Goal: Information Seeking & Learning: Learn about a topic

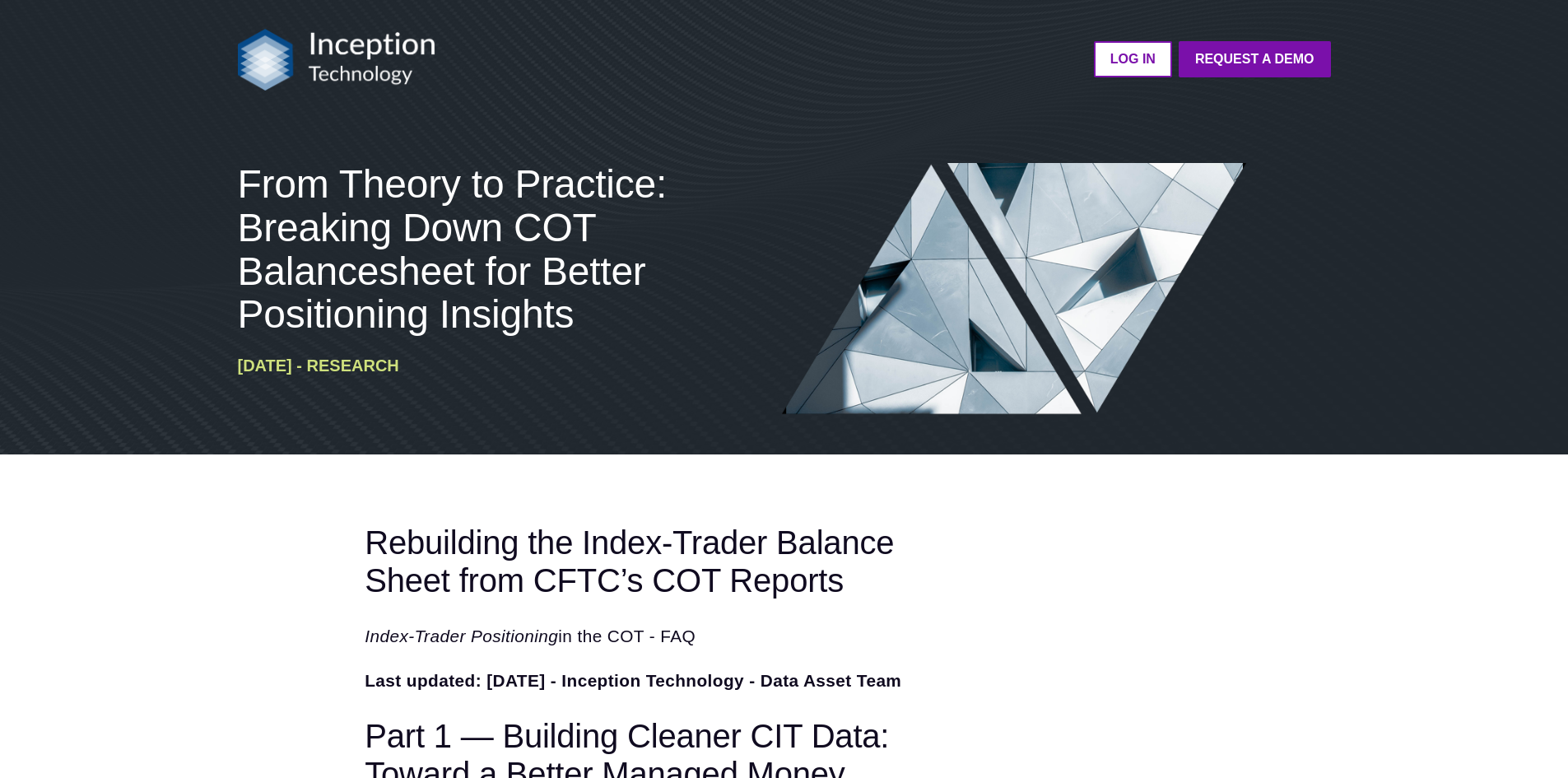
drag, startPoint x: 335, startPoint y: 56, endPoint x: 302, endPoint y: 69, distance: 35.5
click at [335, 56] on img at bounding box center [336, 59] width 197 height 62
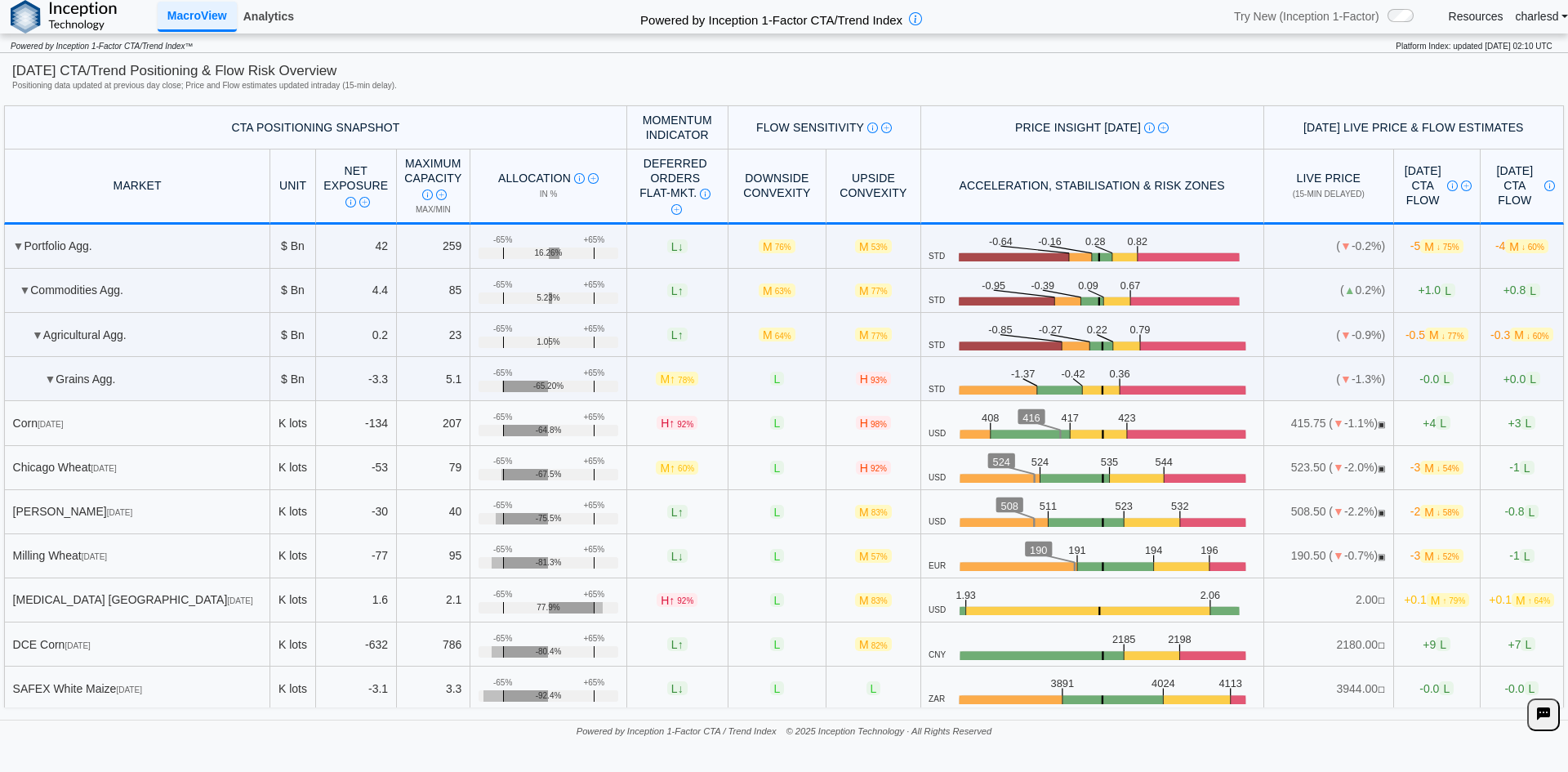
click at [257, 18] on link "Analytics" at bounding box center [269, 16] width 64 height 28
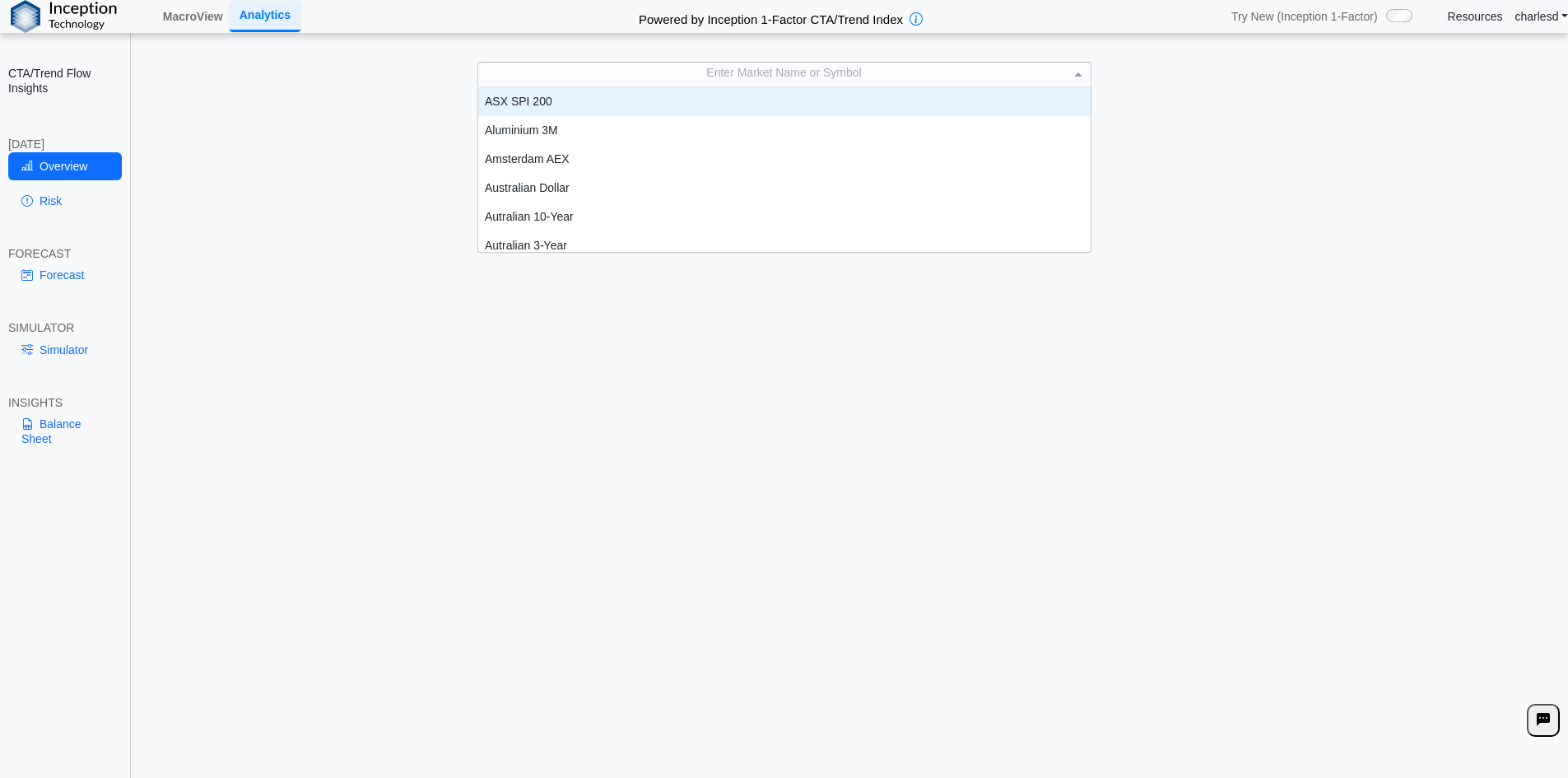
click at [681, 82] on div "Enter Market Name or Symbol" at bounding box center [784, 74] width 613 height 23
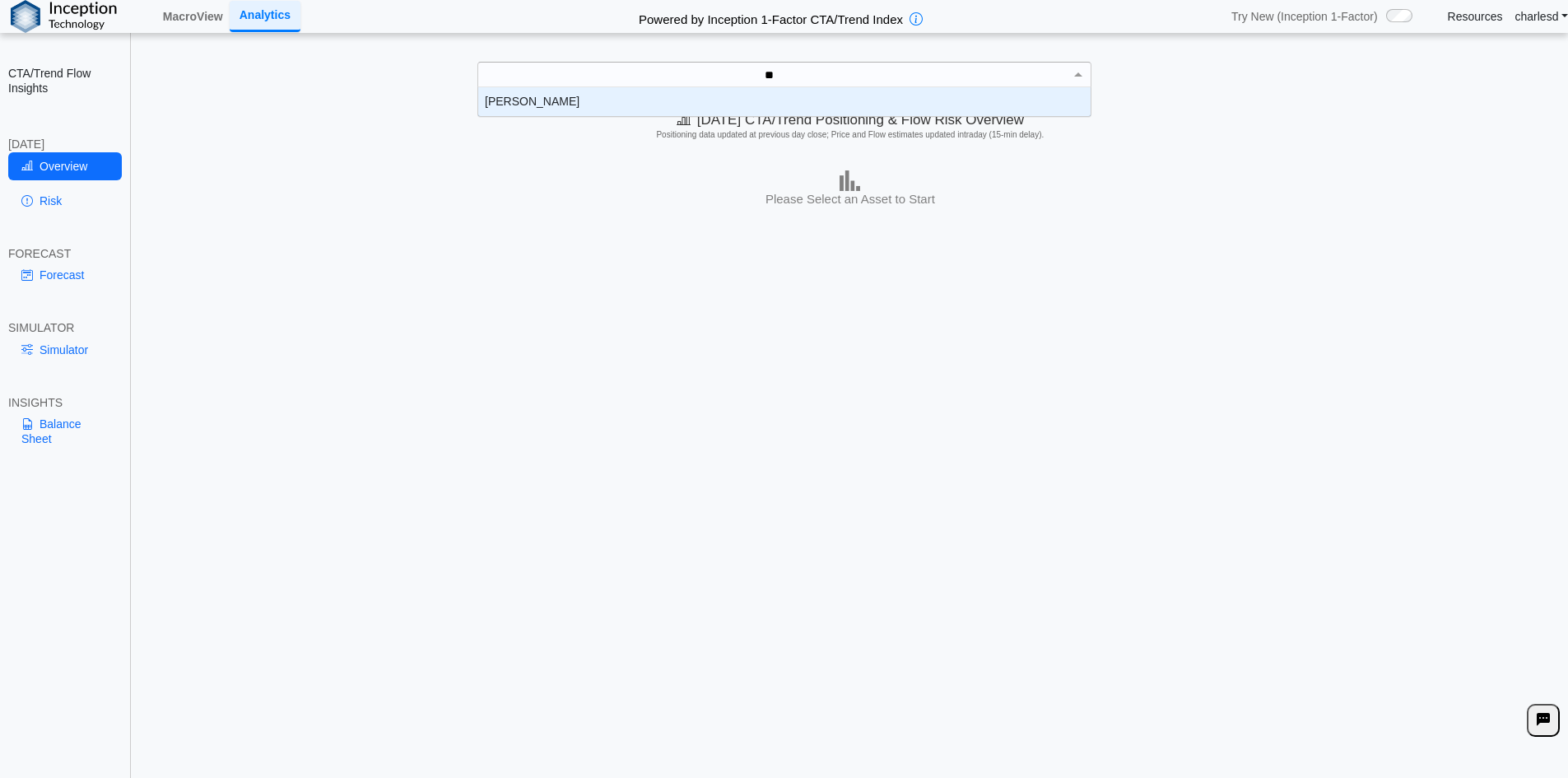
scroll to position [74, 600]
type input "*"
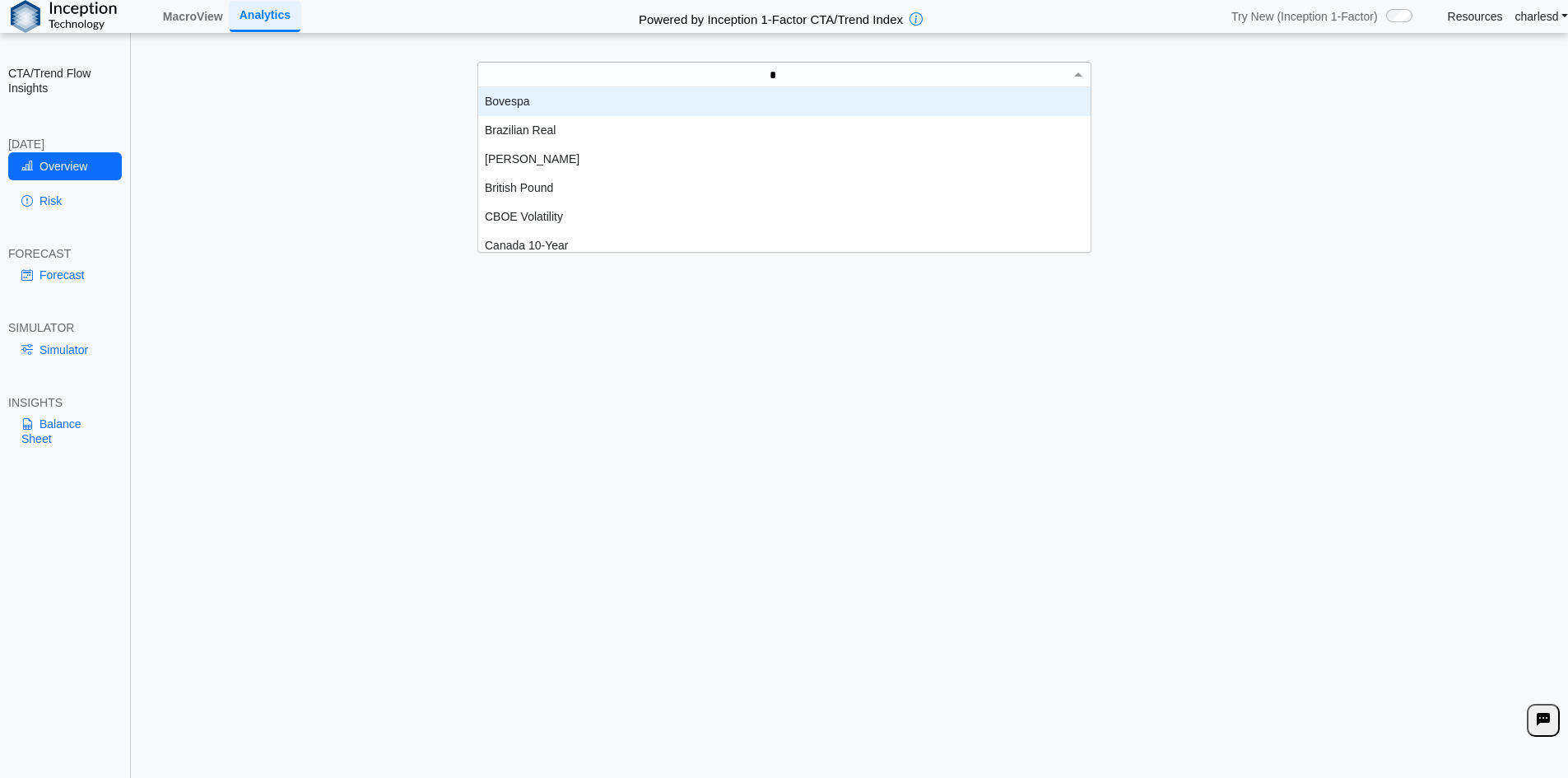
scroll to position [13, 13]
type input "***"
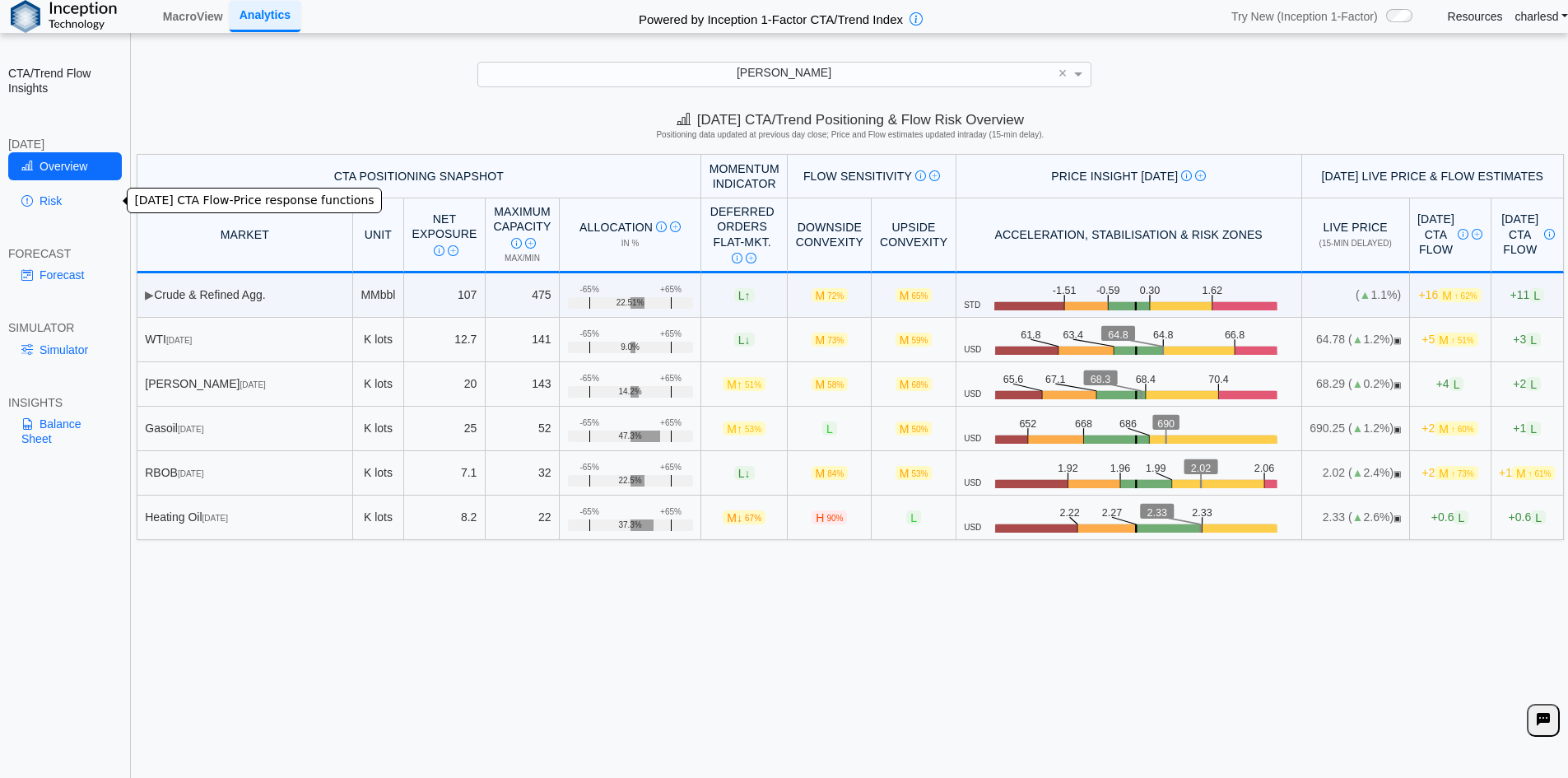
click at [45, 195] on link "Risk" at bounding box center [65, 200] width 114 height 28
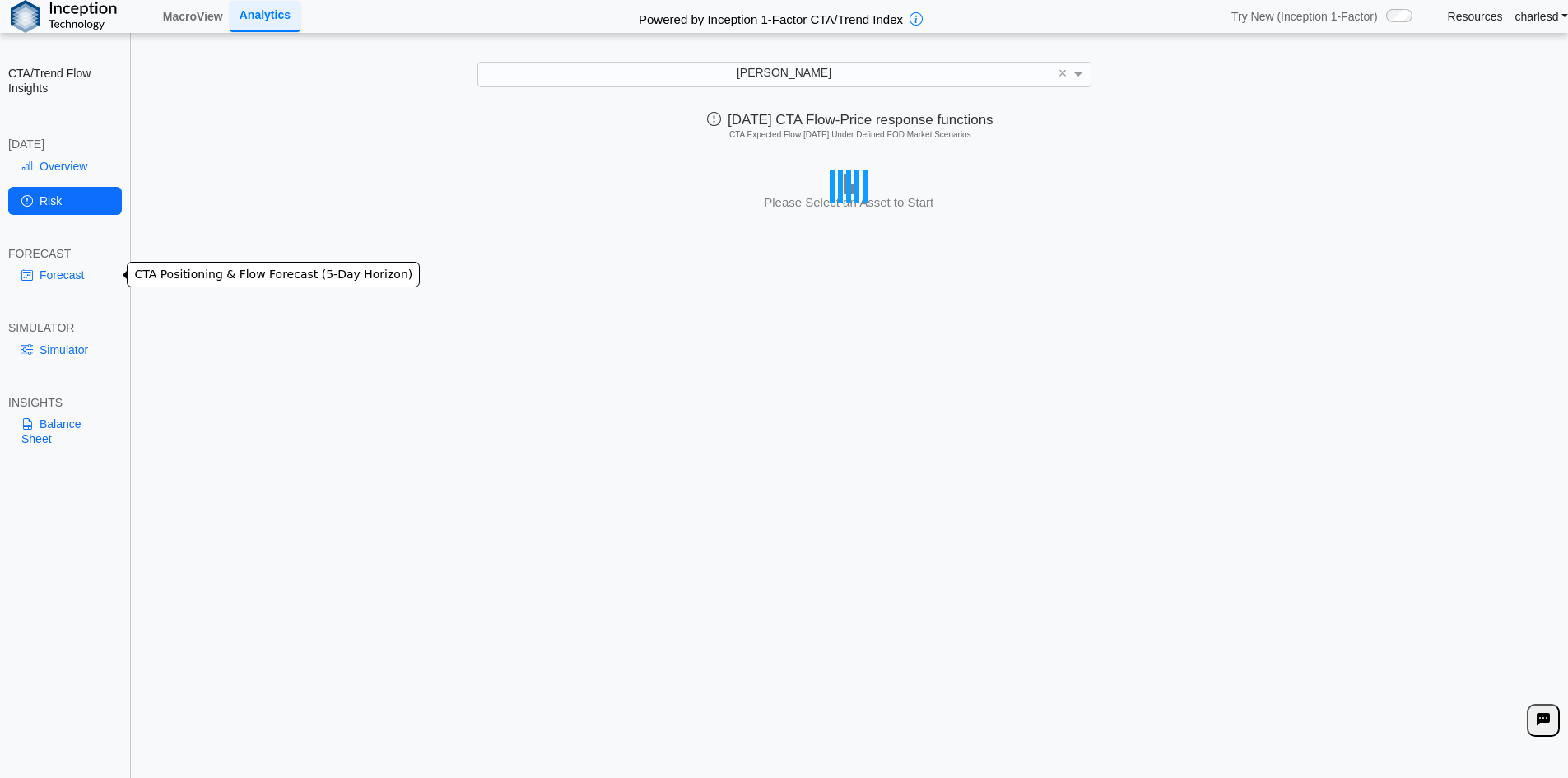
click at [48, 275] on link "Forecast" at bounding box center [65, 275] width 114 height 28
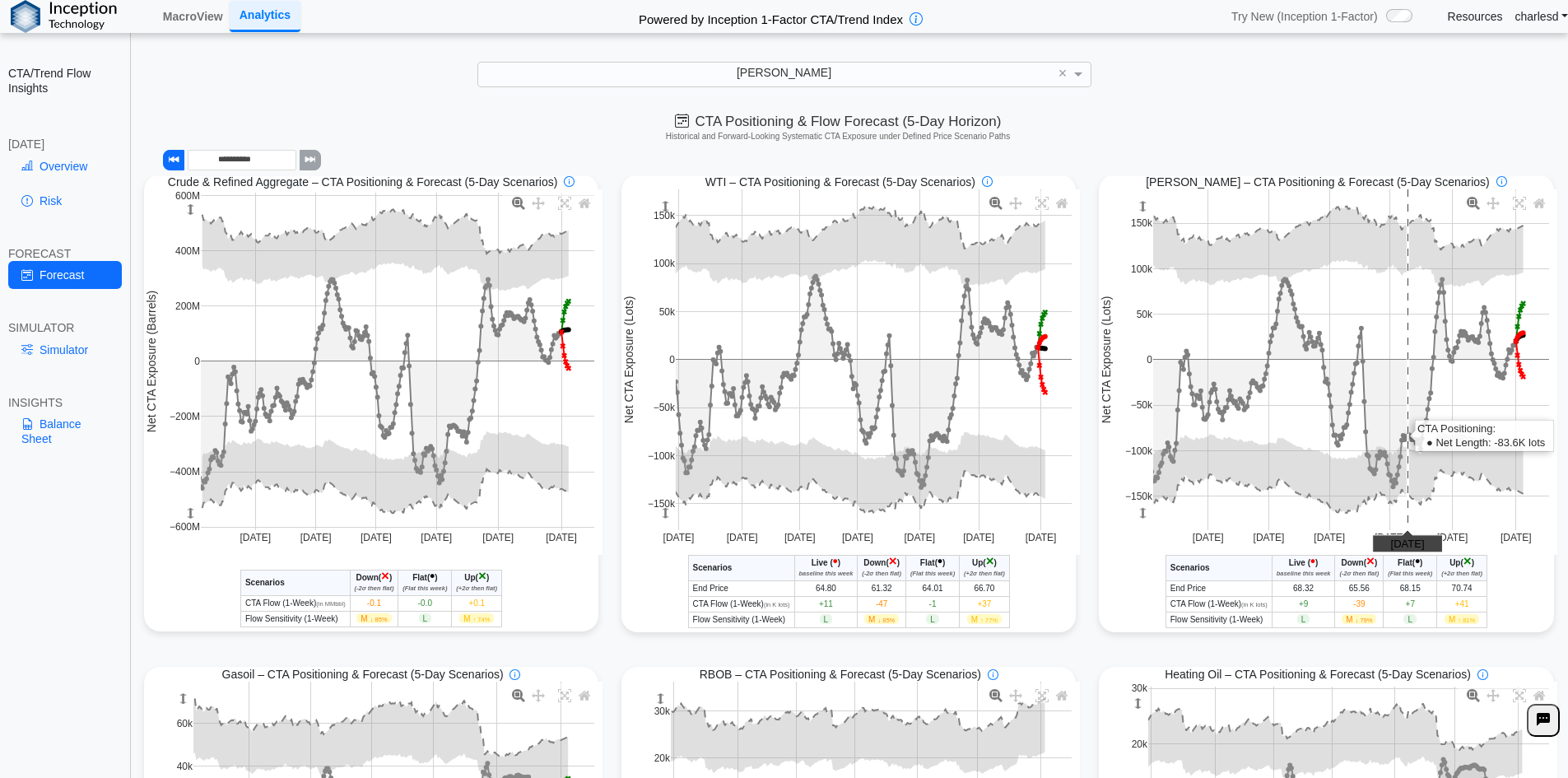
scroll to position [0, 0]
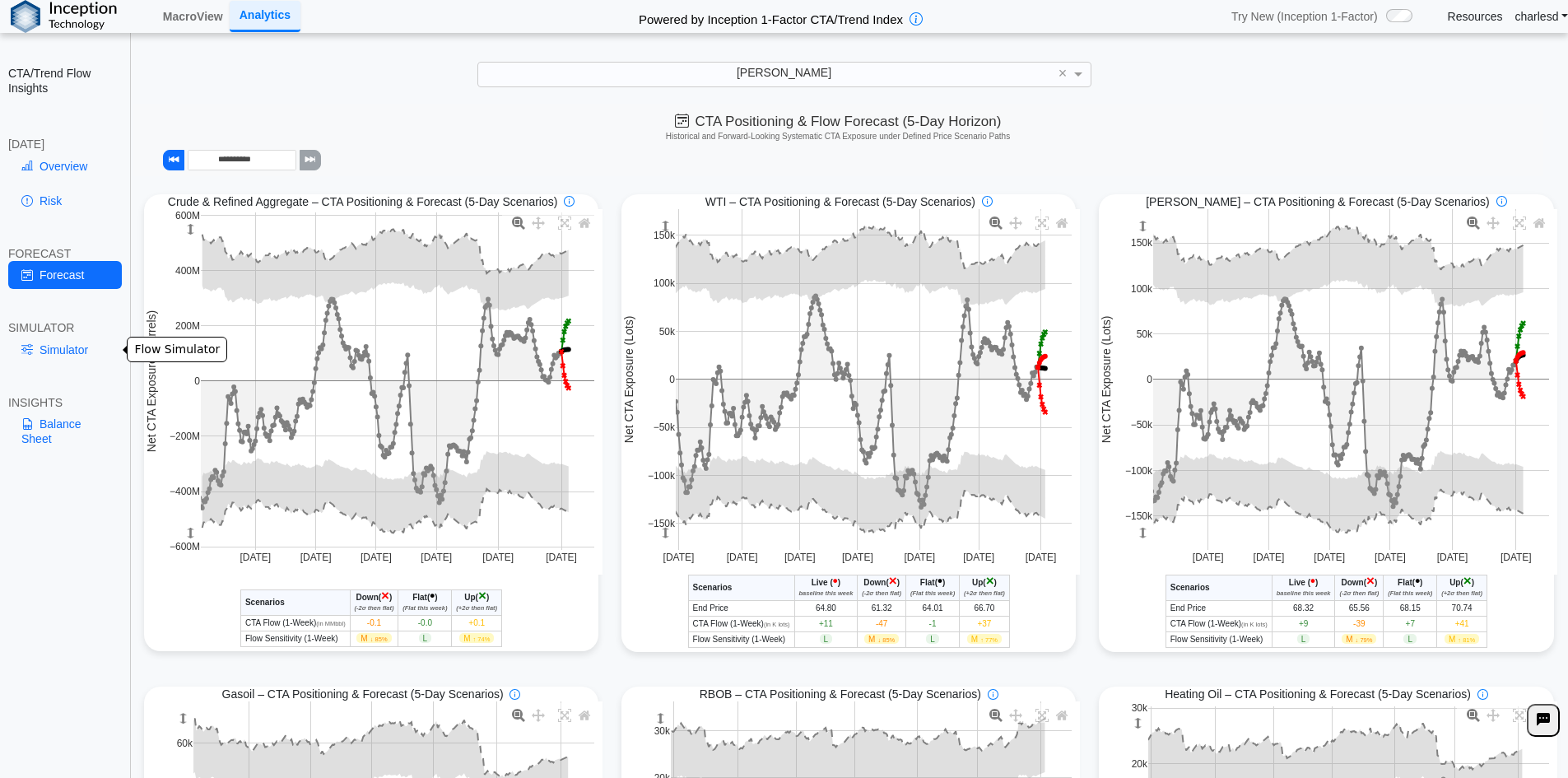
click at [49, 350] on link "Simulator" at bounding box center [65, 349] width 114 height 28
